Goal: Task Accomplishment & Management: Complete application form

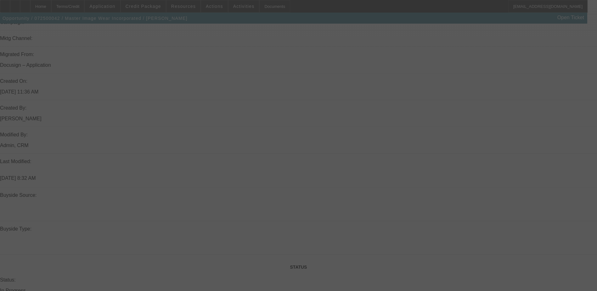
scroll to position [515, 0]
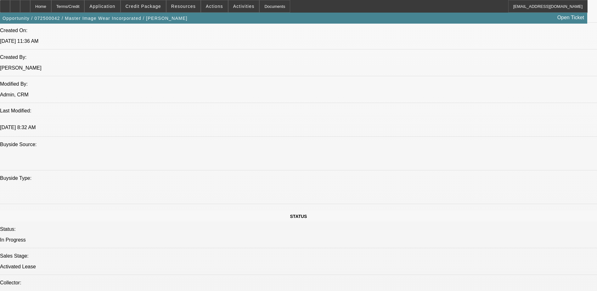
select select "0"
select select "0.1"
select select "0"
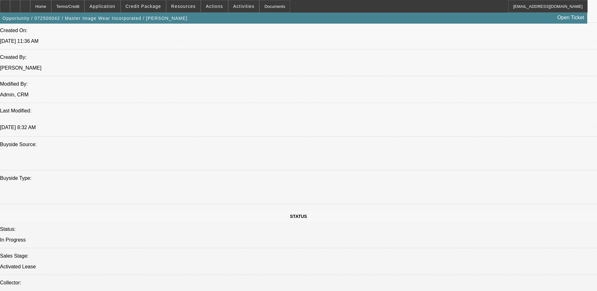
select select "0.1"
select select "0"
select select "0.1"
select select "0"
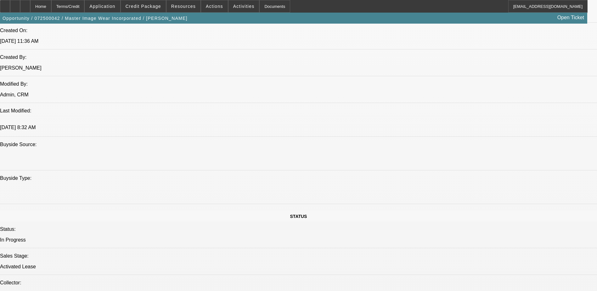
select select "0"
select select "0.1"
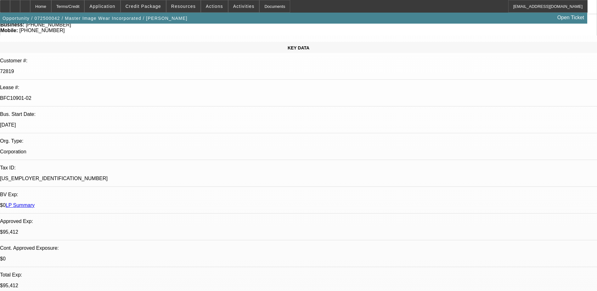
select select "1"
select select "4"
select select "1"
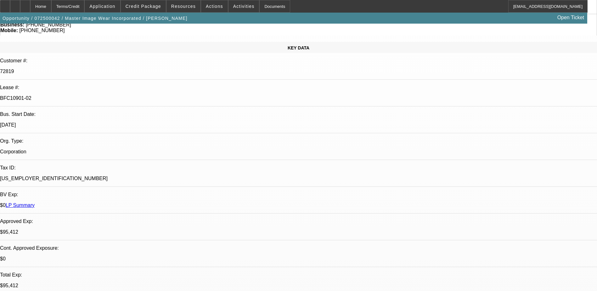
select select "4"
select select "1"
select select "3"
select select "4"
select select "1"
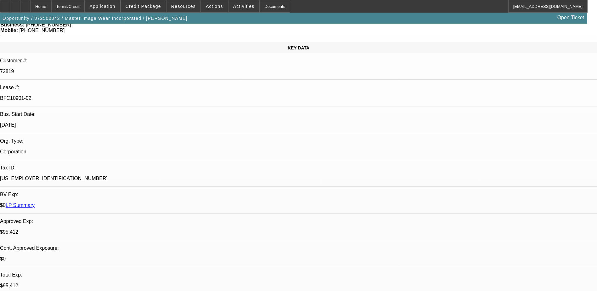
select select "3"
select select "4"
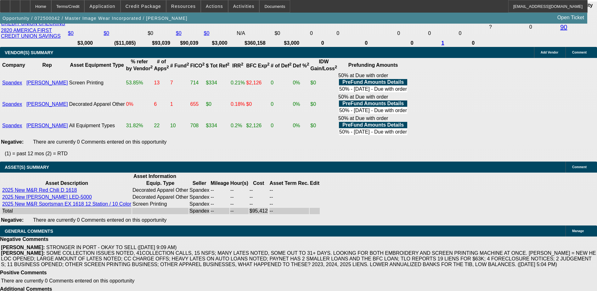
scroll to position [1308, 0]
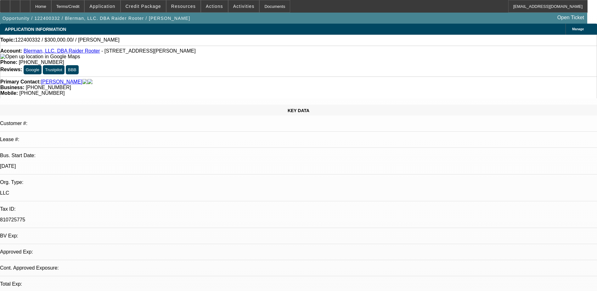
select select "0"
select select "2"
select select "0.1"
select select "1"
select select "2"
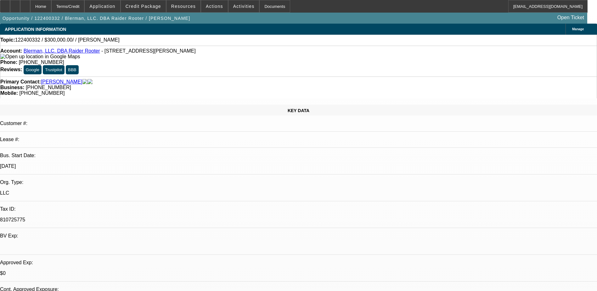
select select "4"
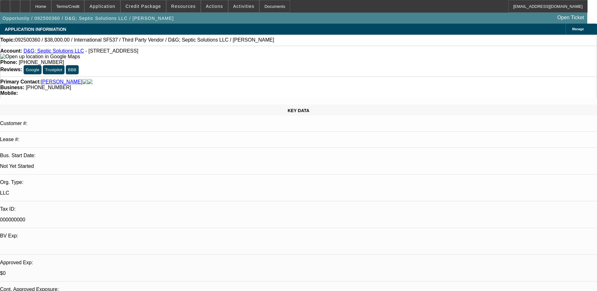
select select "0.2"
select select "2"
select select "0.1"
select select "0.2"
select select "2"
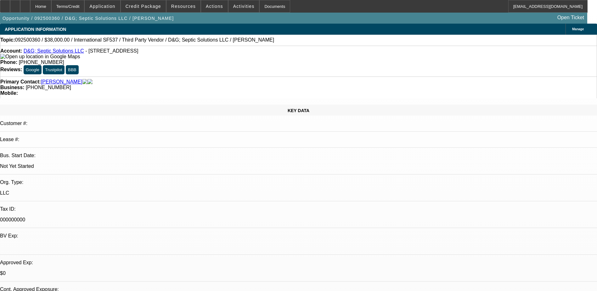
select select "0.1"
select select "0.2"
select select "2"
select select "0.1"
select select "0.2"
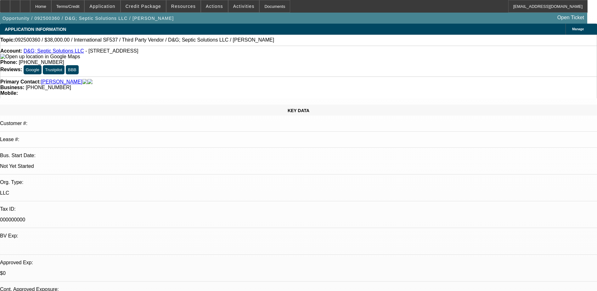
select select "2"
select select "0"
select select "1"
select select "2"
select select "4"
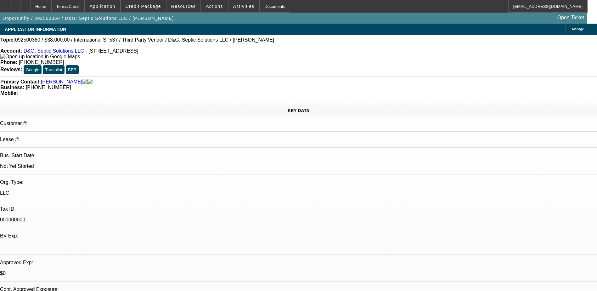
select select "1"
select select "2"
select select "4"
select select "1"
select select "2"
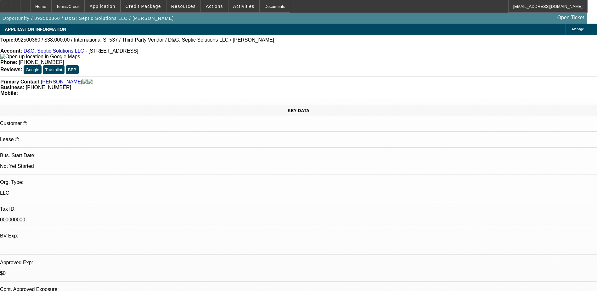
select select "4"
select select "1"
select select "2"
select select "6"
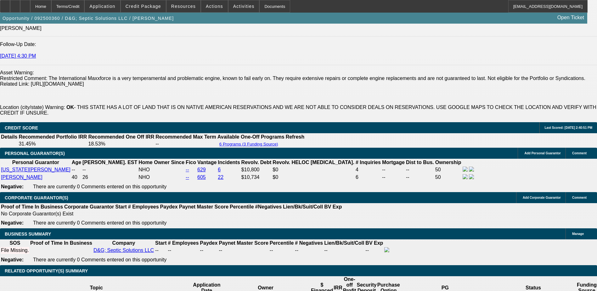
scroll to position [918, 0]
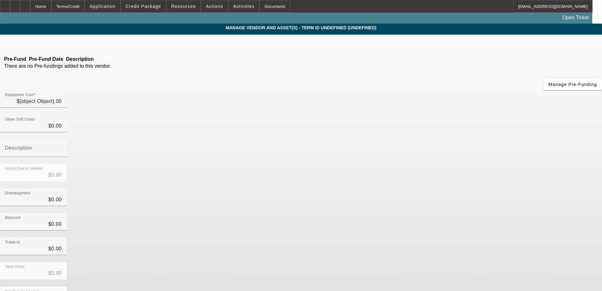
type input "$47,500.00"
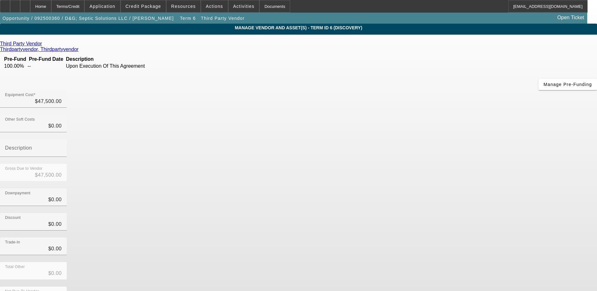
scroll to position [4, 0]
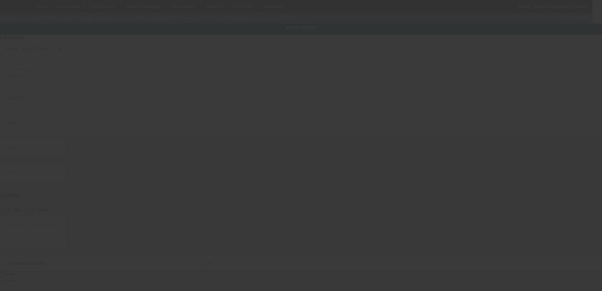
type input "[US_VEHICLE_IDENTIFICATION_NUMBER]"
type input "INTERNATIONAL"
type input "SF537"
radio input "true"
type textarea "Pumper Truck"
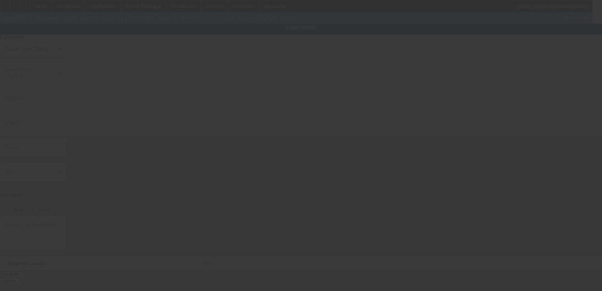
type input "[STREET_ADDRESS]"
type input "[GEOGRAPHIC_DATA]"
type input "74006"
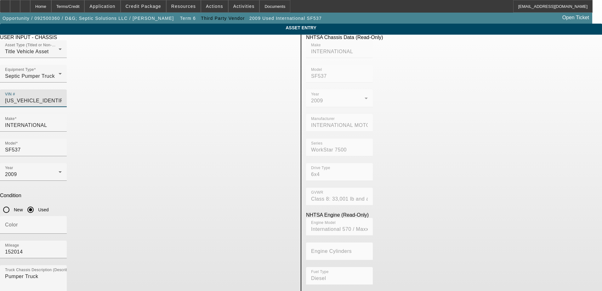
drag, startPoint x: 193, startPoint y: 99, endPoint x: 182, endPoint y: 100, distance: 10.5
click at [182, 100] on div "Asset Type (Titled or Non-Titled) Title Vehicle Asset Equipment Type Septic Pum…" at bounding box center [148, 77] width 296 height 74
type input "1"
type input "[US_VEHICLE_IDENTIFICATION_NUMBER]"
type input "INTERNATIONAL"
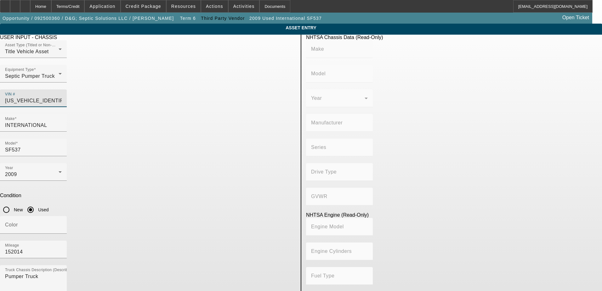
type input "SF537"
type input "INTERNATIONAL MOTORS, LLC"
type input "WorkStar 7500"
type input "6x4"
type input "Class 8: 33,001 lb and above (14,969 kg and above)"
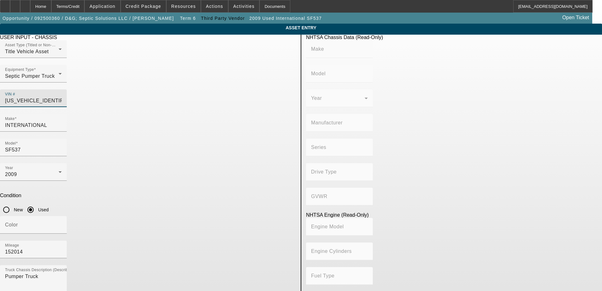
type input "International 570 / Maxxforce 9 &10"
type input "Diesel"
type input "570"
type input "9.340626480"
click at [206, 216] on div "Color" at bounding box center [148, 228] width 296 height 25
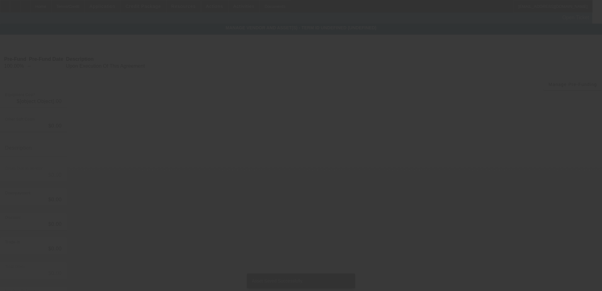
type input "$47,500.00"
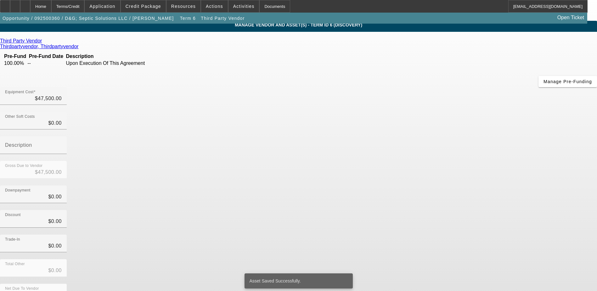
scroll to position [4, 0]
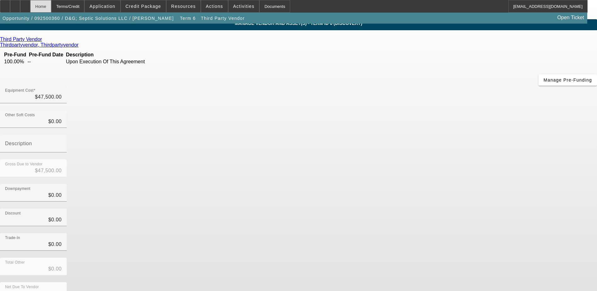
click at [51, 5] on div "Home" at bounding box center [40, 6] width 21 height 13
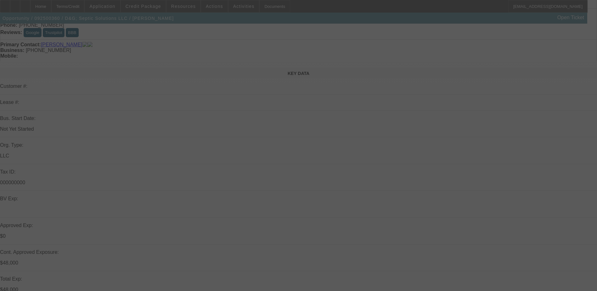
scroll to position [94, 0]
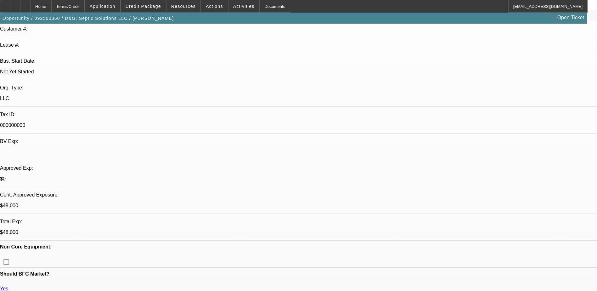
select select "0.2"
select select "2"
select select "0.1"
select select "4"
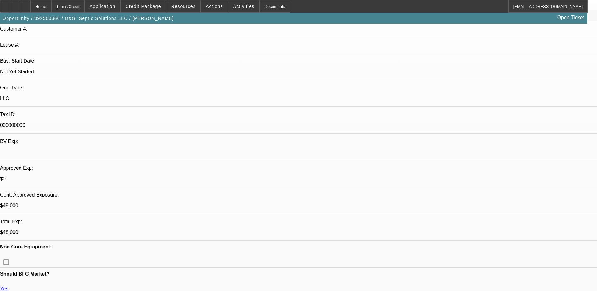
select select "0.2"
select select "2"
select select "0.1"
select select "4"
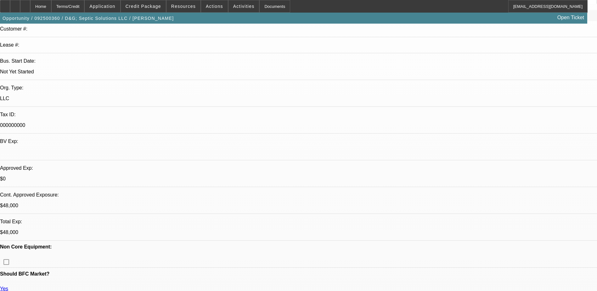
select select "0.2"
select select "2"
select select "0.1"
select select "4"
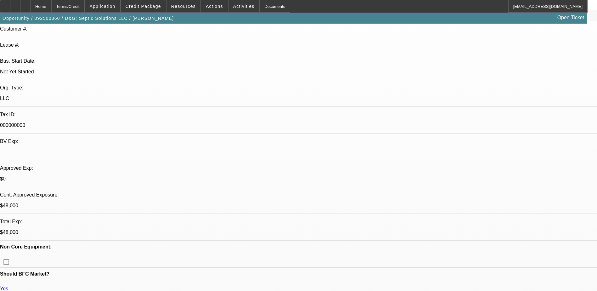
select select "0.2"
select select "2"
select select "0"
select select "6"
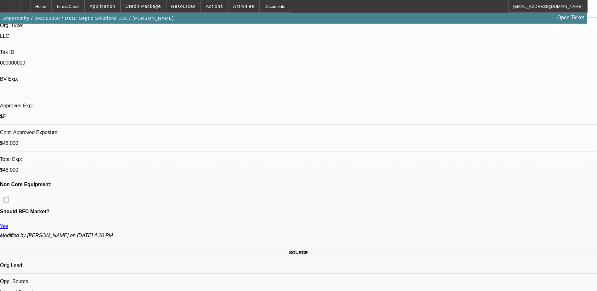
scroll to position [63, 0]
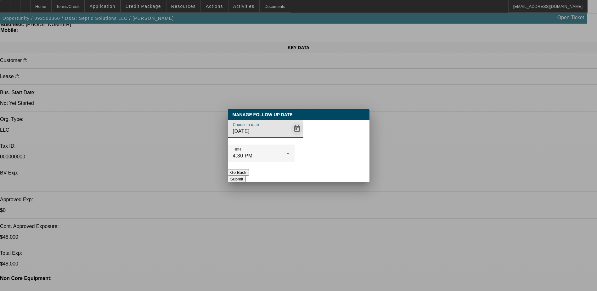
click at [290, 136] on span "Open calendar" at bounding box center [297, 128] width 15 height 15
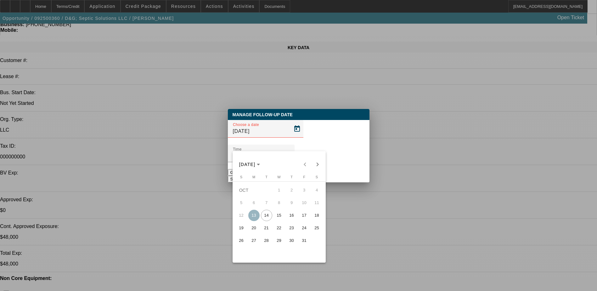
drag, startPoint x: 288, startPoint y: 221, endPoint x: 330, endPoint y: 183, distance: 56.4
click at [289, 221] on span "16" at bounding box center [291, 215] width 11 height 11
type input "[DATE]"
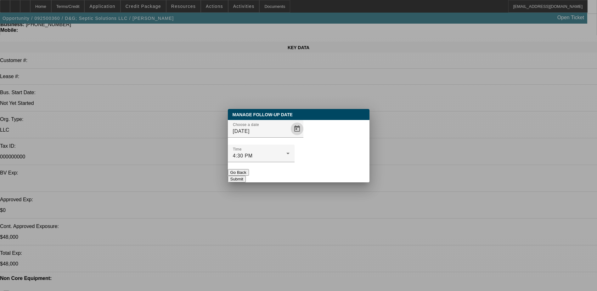
click at [246, 176] on button "Submit" at bounding box center [237, 179] width 18 height 7
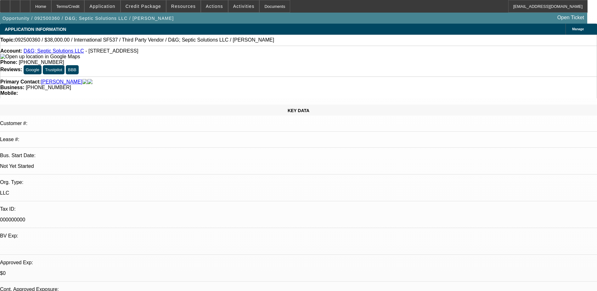
scroll to position [63, 0]
